Goal: Task Accomplishment & Management: Use online tool/utility

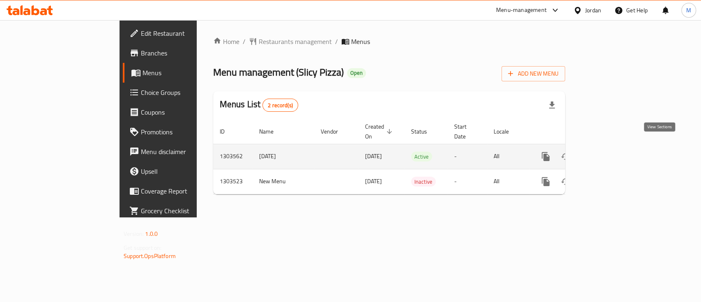
click at [610, 152] on icon "enhanced table" at bounding box center [605, 157] width 10 height 10
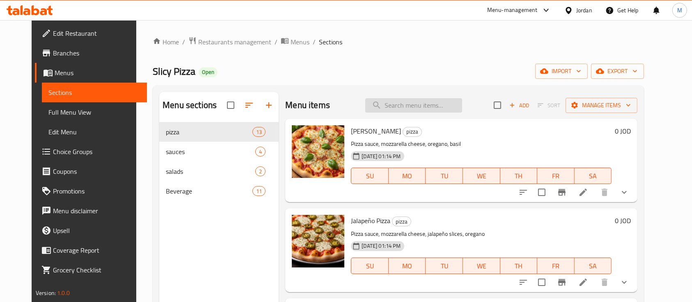
click at [405, 109] on input "search" at bounding box center [414, 105] width 97 height 14
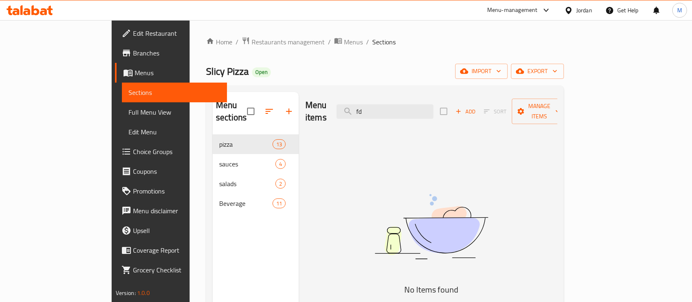
type input "f"
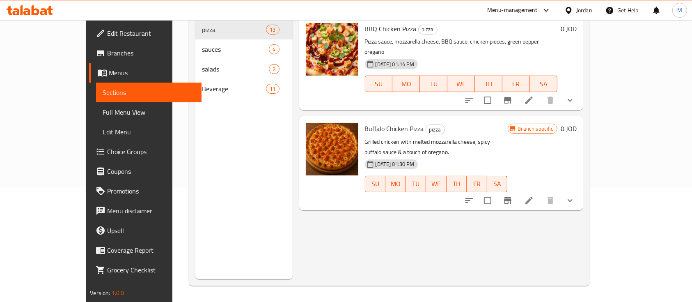
scroll to position [115, 0]
type input "بيتزا دجاج ب"
click at [575, 195] on icon "show more" at bounding box center [571, 200] width 10 height 10
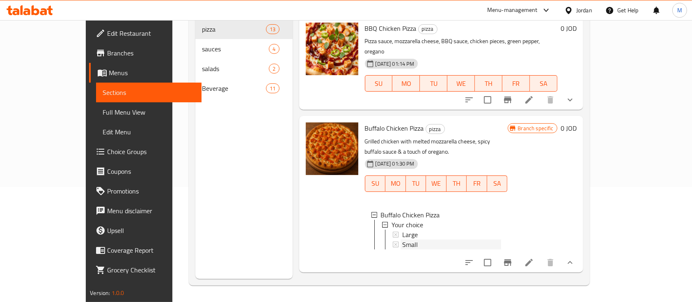
click at [402, 239] on div "Small" at bounding box center [451, 244] width 99 height 10
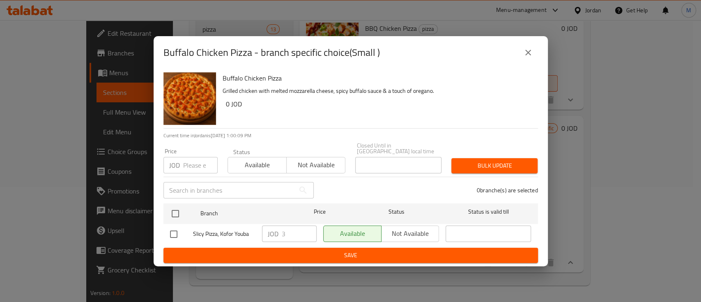
click at [532, 57] on icon "close" at bounding box center [528, 53] width 10 height 10
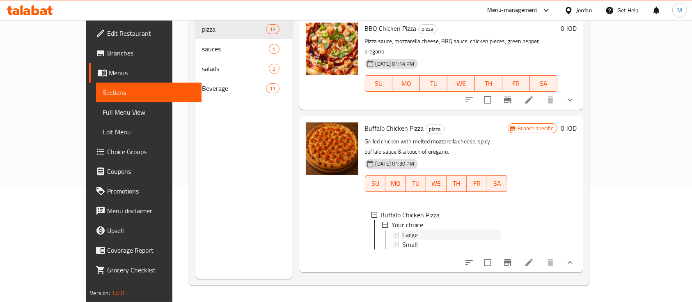
click at [426, 230] on div "Large" at bounding box center [451, 235] width 99 height 10
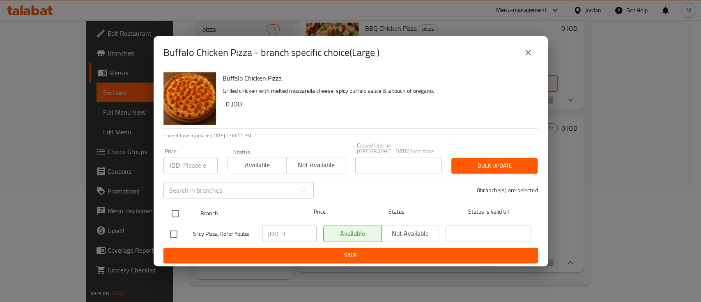
click at [174, 207] on input "checkbox" at bounding box center [175, 213] width 17 height 17
checkbox input "true"
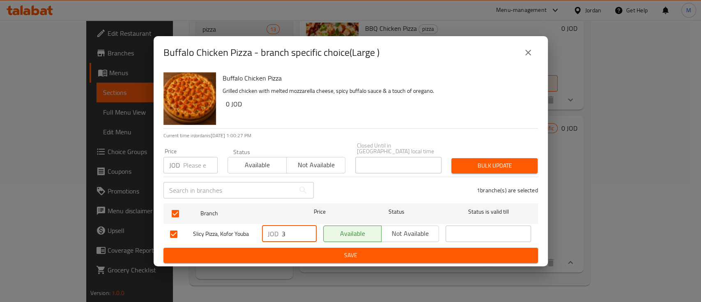
drag, startPoint x: 285, startPoint y: 230, endPoint x: 257, endPoint y: 230, distance: 27.9
click at [257, 230] on div "Slicy Pizza, Kofor Youba JOD 3 ​ Available Not available ​" at bounding box center [351, 234] width 368 height 24
type input "5.75"
click at [278, 228] on div "JOD 5.75 ​" at bounding box center [289, 233] width 55 height 16
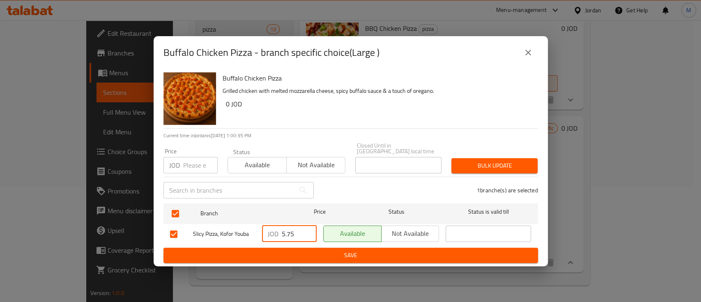
click at [278, 228] on div "JOD 5.75 ​" at bounding box center [289, 233] width 55 height 16
click at [289, 227] on input "5.75" at bounding box center [299, 233] width 35 height 16
drag, startPoint x: 180, startPoint y: 161, endPoint x: 197, endPoint y: 160, distance: 17.3
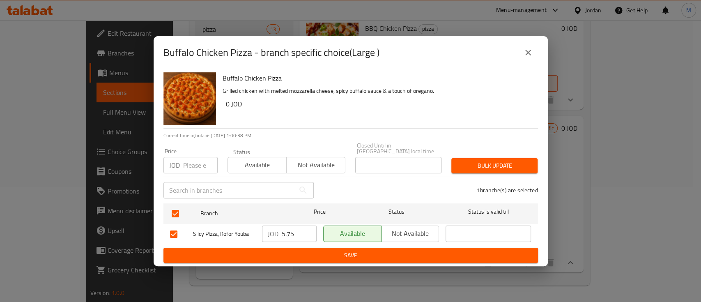
click at [180, 161] on div "JOD Price" at bounding box center [190, 165] width 54 height 16
paste input "5.75"
type input "5.75"
click at [498, 161] on span "Bulk update" at bounding box center [494, 166] width 73 height 10
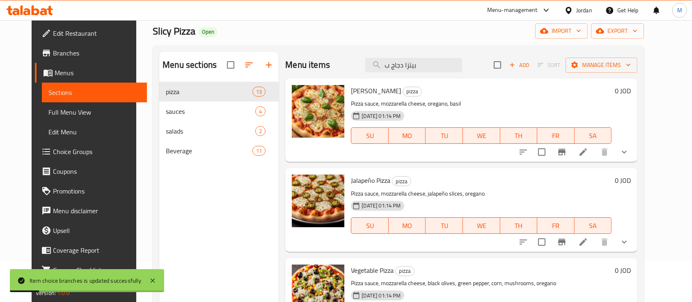
scroll to position [0, 0]
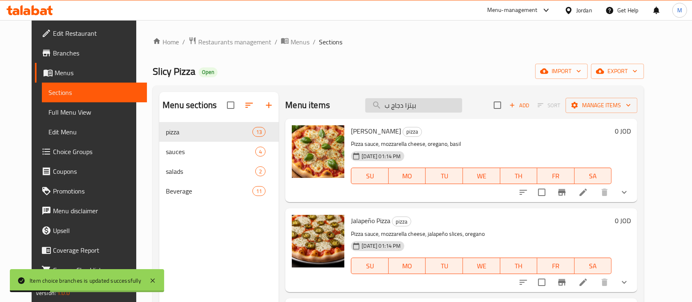
click at [451, 109] on input "بيتزا دجاج ب" at bounding box center [414, 105] width 97 height 14
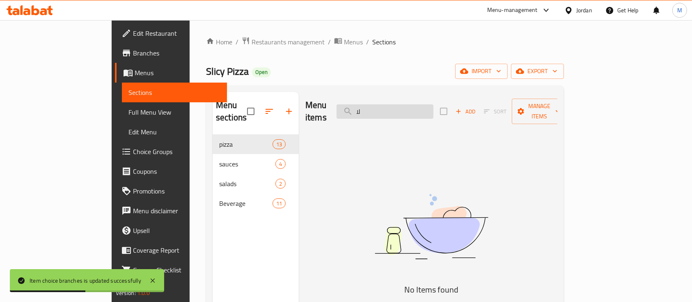
type input "ل"
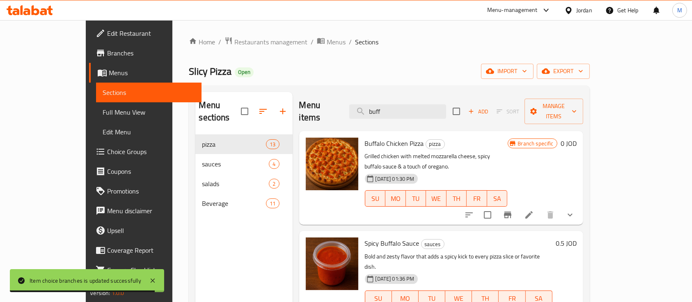
type input "buff"
click at [513, 210] on icon "Branch-specific-item" at bounding box center [508, 215] width 10 height 10
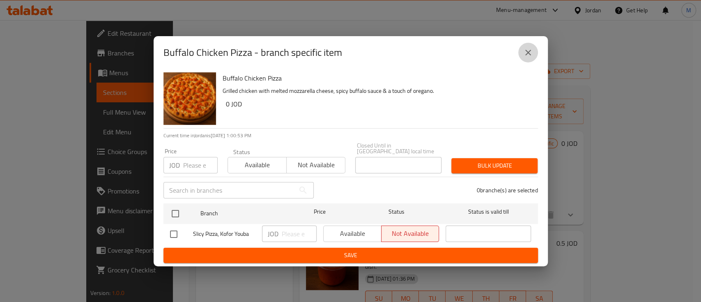
click at [526, 55] on icon "close" at bounding box center [528, 53] width 10 height 10
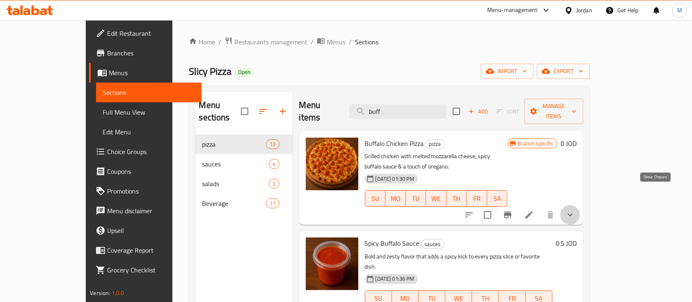
click at [575, 210] on icon "show more" at bounding box center [571, 215] width 10 height 10
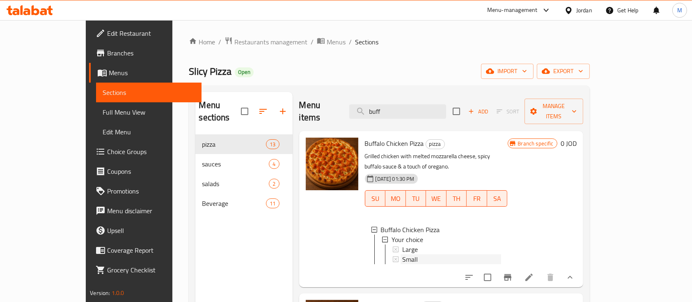
click at [402, 254] on div "Small" at bounding box center [451, 259] width 99 height 10
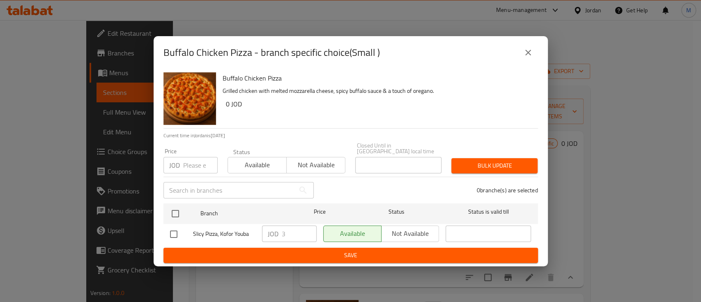
click at [526, 55] on icon "close" at bounding box center [528, 53] width 6 height 6
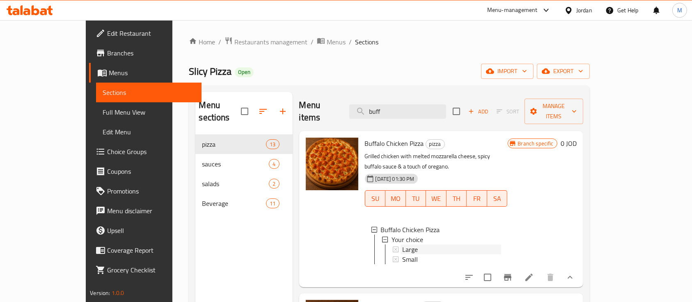
click at [407, 244] on div "Large" at bounding box center [451, 249] width 99 height 10
